Goal: Transaction & Acquisition: Purchase product/service

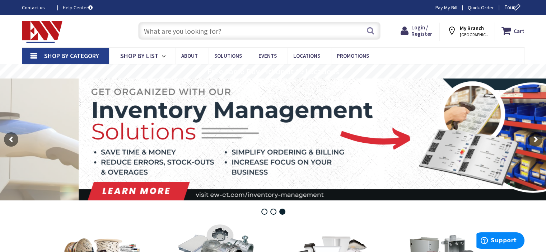
type input "[PERSON_NAME][GEOGRAPHIC_DATA], [STREET_ADDRESS][PERSON_NAME]"
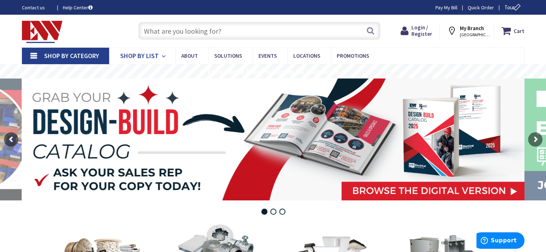
click at [162, 57] on icon at bounding box center [164, 56] width 7 height 16
click at [163, 58] on icon at bounding box center [164, 56] width 7 height 16
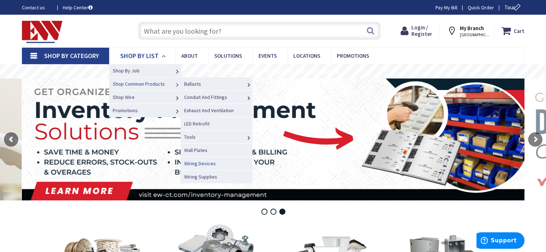
click at [207, 163] on span "Wiring Devices" at bounding box center [200, 163] width 32 height 6
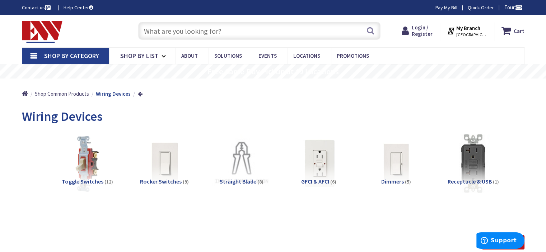
click at [221, 29] on input "text" at bounding box center [259, 31] width 242 height 18
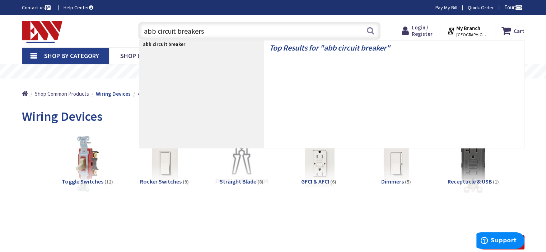
type input "abb circuit breakersa"
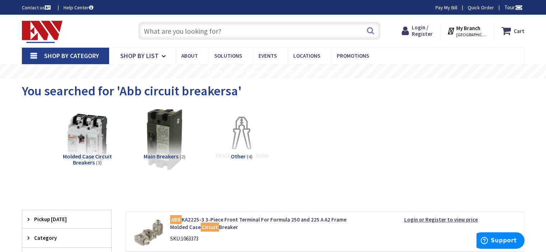
click at [159, 152] on img at bounding box center [164, 138] width 65 height 65
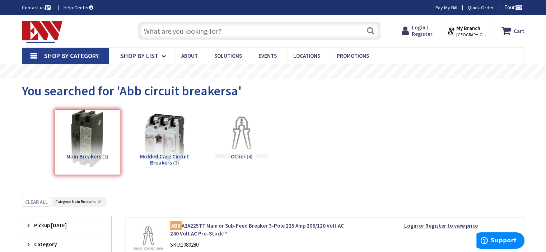
click at [238, 33] on input "text" at bounding box center [259, 31] width 242 height 18
paste input "XT4N 250 TMA 200 3P F UL"
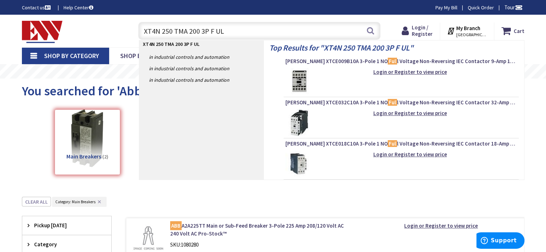
click at [162, 33] on input "XT4N 250 TMA 200 3P F UL" at bounding box center [259, 31] width 242 height 18
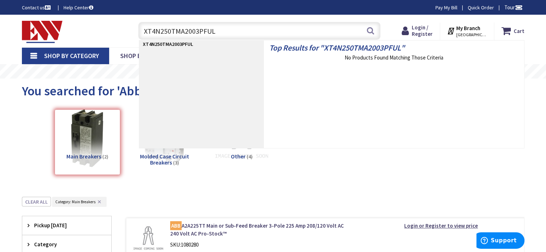
type input "XT4N250TMA2003PFUL"
click at [160, 194] on div "View Subcategories Main Breakers (2) Molded Case Circuit Breakers (3) Other (4)…" at bounding box center [273, 242] width 502 height 275
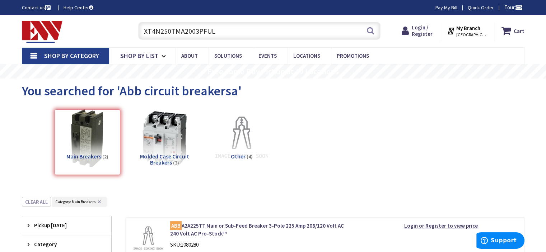
click at [162, 152] on img at bounding box center [164, 138] width 65 height 65
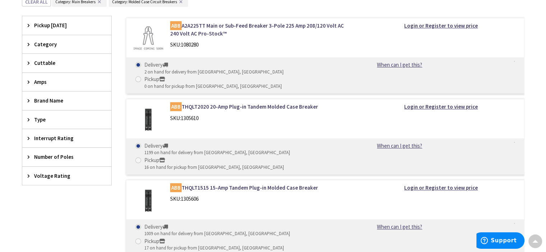
scroll to position [194, 0]
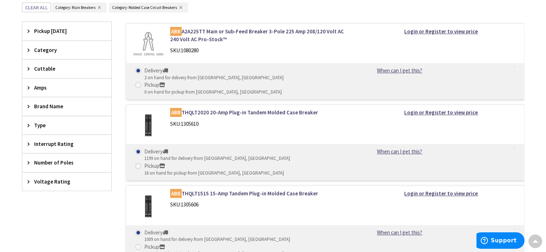
click at [32, 85] on icon at bounding box center [30, 87] width 5 height 5
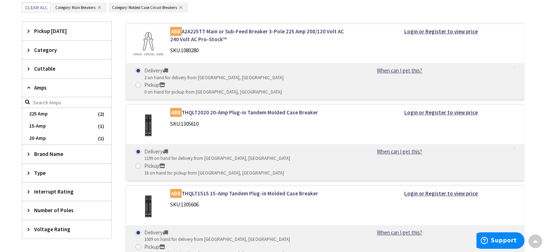
click at [32, 85] on icon at bounding box center [30, 87] width 5 height 5
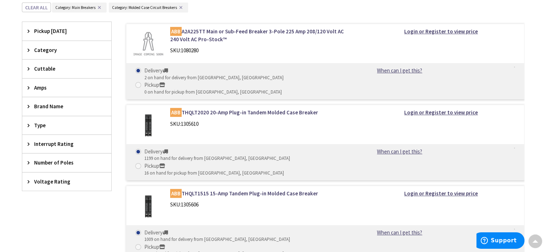
click at [34, 107] on span "Brand Name" at bounding box center [63, 107] width 58 height 8
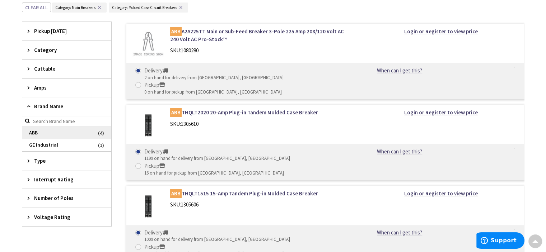
click at [30, 132] on span "ABB" at bounding box center [66, 133] width 89 height 12
click at [32, 86] on icon at bounding box center [30, 87] width 5 height 5
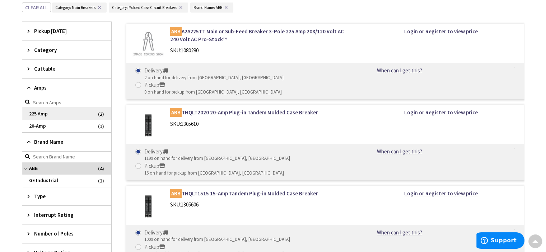
click at [51, 113] on span "225 Amp" at bounding box center [66, 114] width 89 height 12
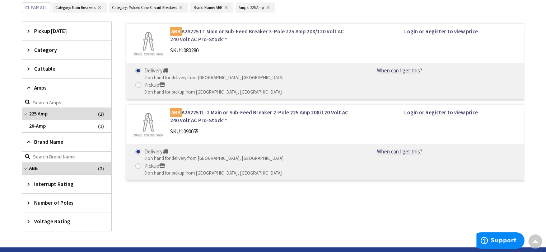
click at [202, 31] on link "ABB A2A225TT Main or Sub-Feed Breaker 3-Pole 225 Amp 208/120 Volt AC 240 Volt A…" at bounding box center [261, 35] width 183 height 15
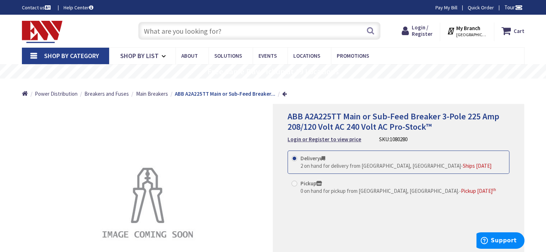
click at [470, 28] on strong "My Branch" at bounding box center [468, 28] width 24 height 7
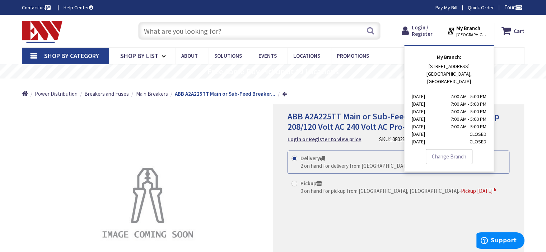
click at [451, 71] on p "45 HARBOR VIEW AVENUE STAMFORD, CT Monday 7:00 AM - 5:00 PM Tuesday 7:00 AM - 5…" at bounding box center [448, 104] width 75 height 83
click at [450, 151] on link "Change Branch" at bounding box center [448, 156] width 47 height 15
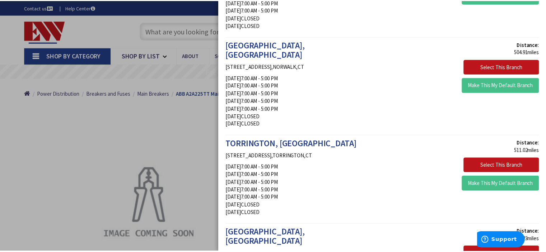
scroll to position [323, 0]
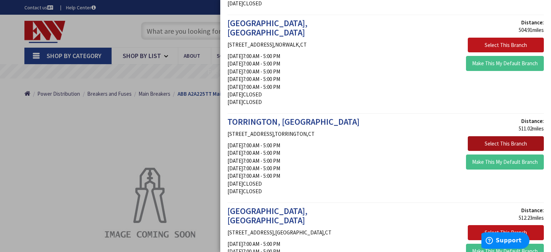
click at [491, 136] on button "Select This Branch" at bounding box center [506, 143] width 76 height 15
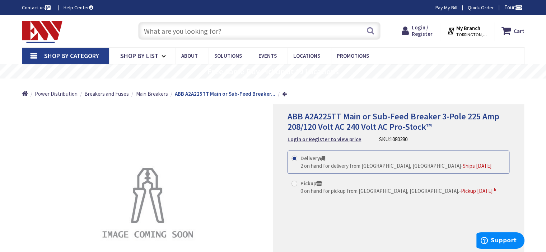
click at [354, 190] on span "0 on hand for pickup from [GEOGRAPHIC_DATA], [GEOGRAPHIC_DATA]." at bounding box center [379, 191] width 159 height 7
click at [298, 186] on input "Pickup 0 on hand for pickup from [GEOGRAPHIC_DATA], [GEOGRAPHIC_DATA]. - Pickup…" at bounding box center [295, 183] width 5 height 5
radio input "true"
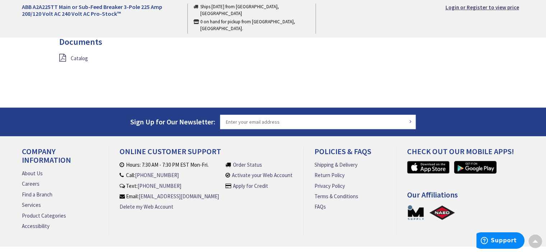
scroll to position [516, 0]
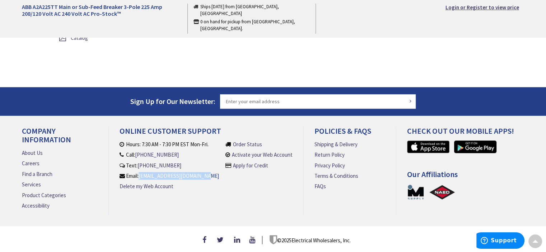
drag, startPoint x: 211, startPoint y: 175, endPoint x: 142, endPoint y: 174, distance: 68.9
click at [142, 174] on li "Hours: 7:30 AM - 7:30 PM EST Mon-Fri. Call: [PHONE_NUMBER] Text: [PHONE_NUMBER]…" at bounding box center [170, 169] width 103 height 56
copy link "[EMAIL_ADDRESS][DOMAIN_NAME]"
